Goal: Check status: Check status

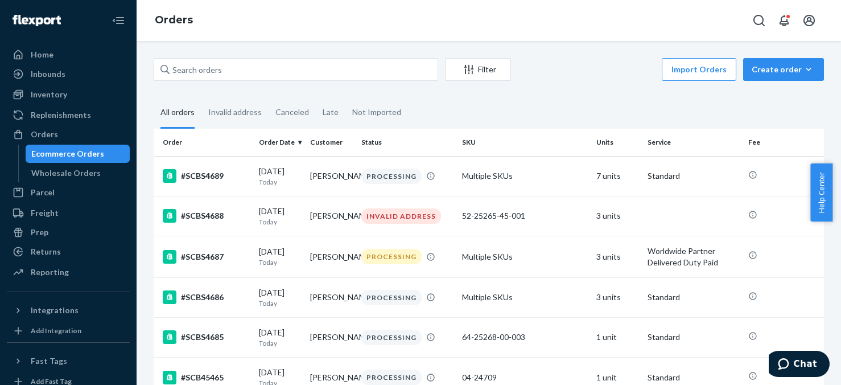
scroll to position [80, 0]
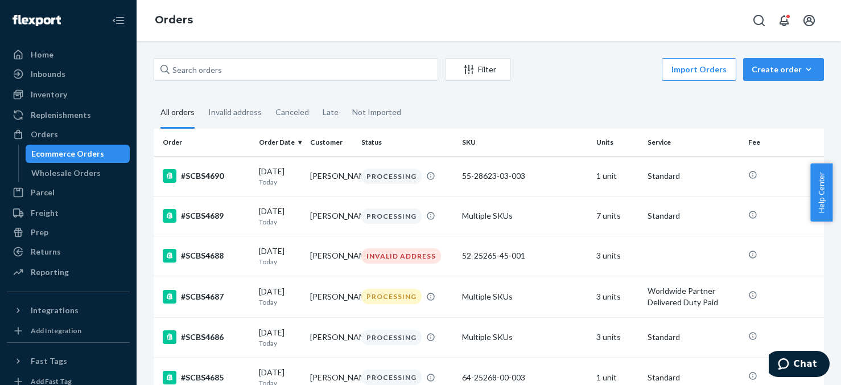
click at [592, 27] on div "Orders" at bounding box center [489, 20] width 704 height 41
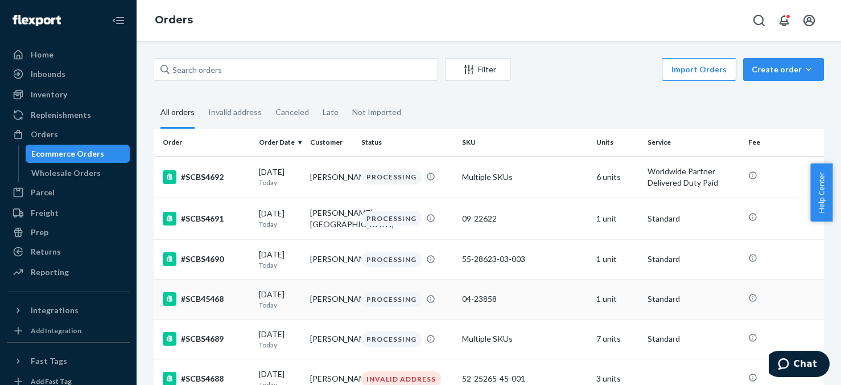
click at [607, 299] on td "1 unit" at bounding box center [617, 299] width 51 height 40
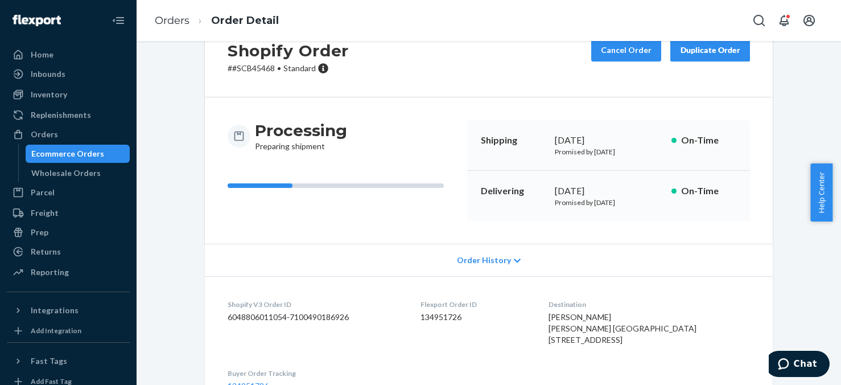
scroll to position [171, 0]
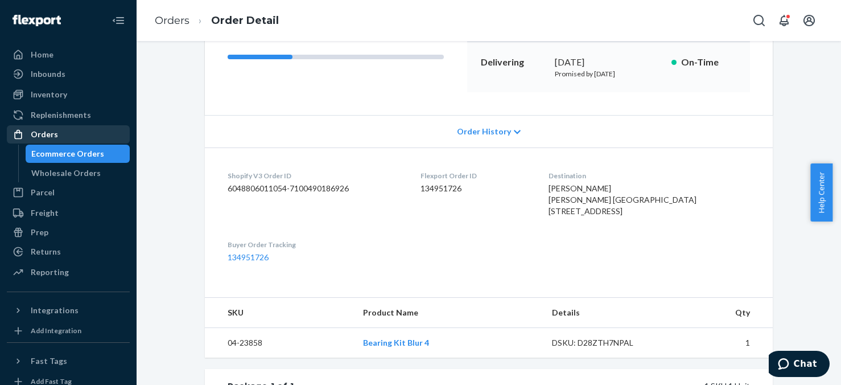
click at [58, 135] on div "Orders" at bounding box center [68, 134] width 121 height 16
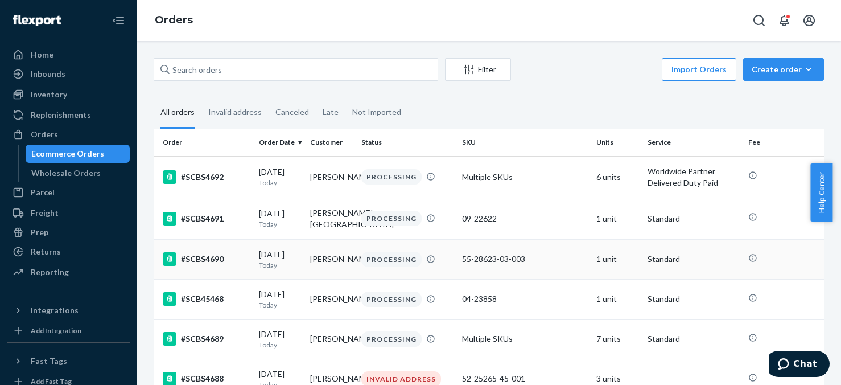
click at [607, 258] on td "1 unit" at bounding box center [617, 259] width 51 height 40
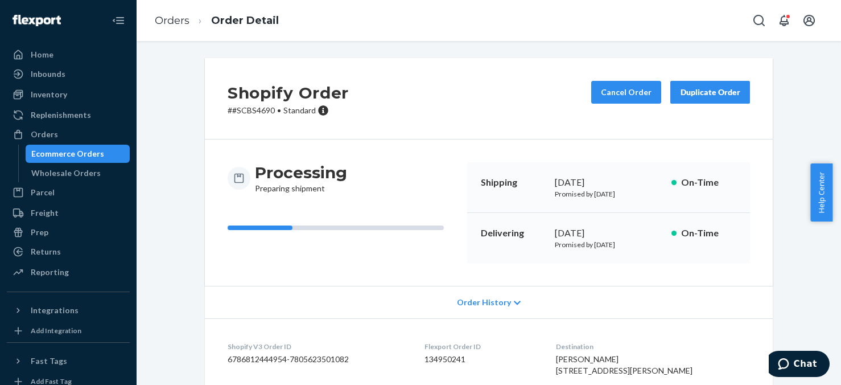
drag, startPoint x: 414, startPoint y: 291, endPoint x: 169, endPoint y: 149, distance: 282.7
click at [50, 132] on div "Orders" at bounding box center [44, 134] width 27 height 11
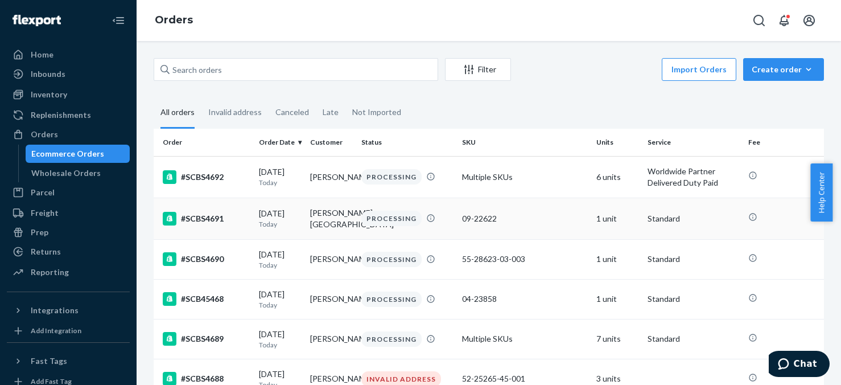
click at [603, 213] on td "1 unit" at bounding box center [617, 218] width 51 height 42
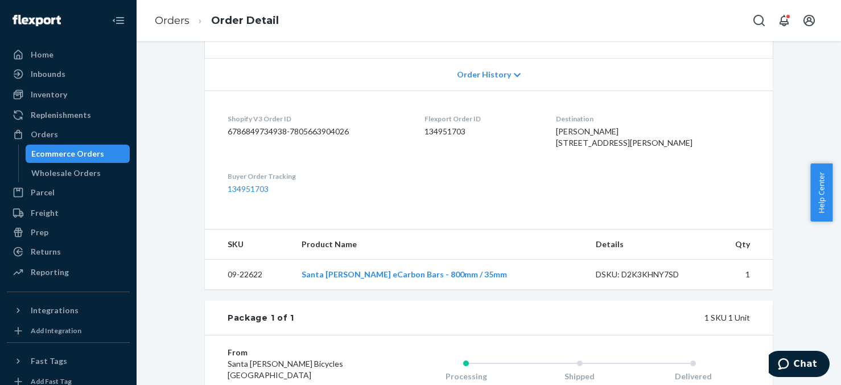
scroll to position [171, 0]
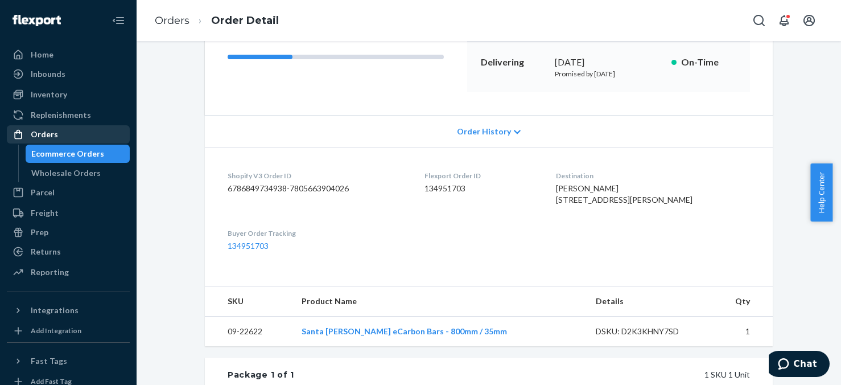
click at [49, 135] on div "Orders" at bounding box center [44, 134] width 27 height 11
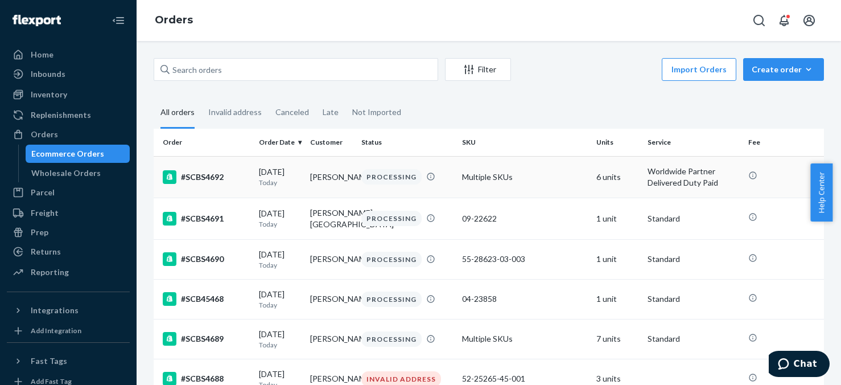
click at [598, 179] on td "6 units" at bounding box center [617, 177] width 51 height 42
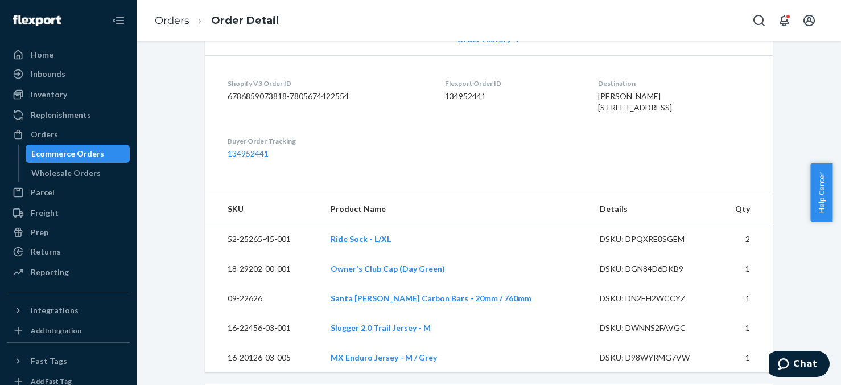
scroll to position [284, 0]
